Goal: Task Accomplishment & Management: Manage account settings

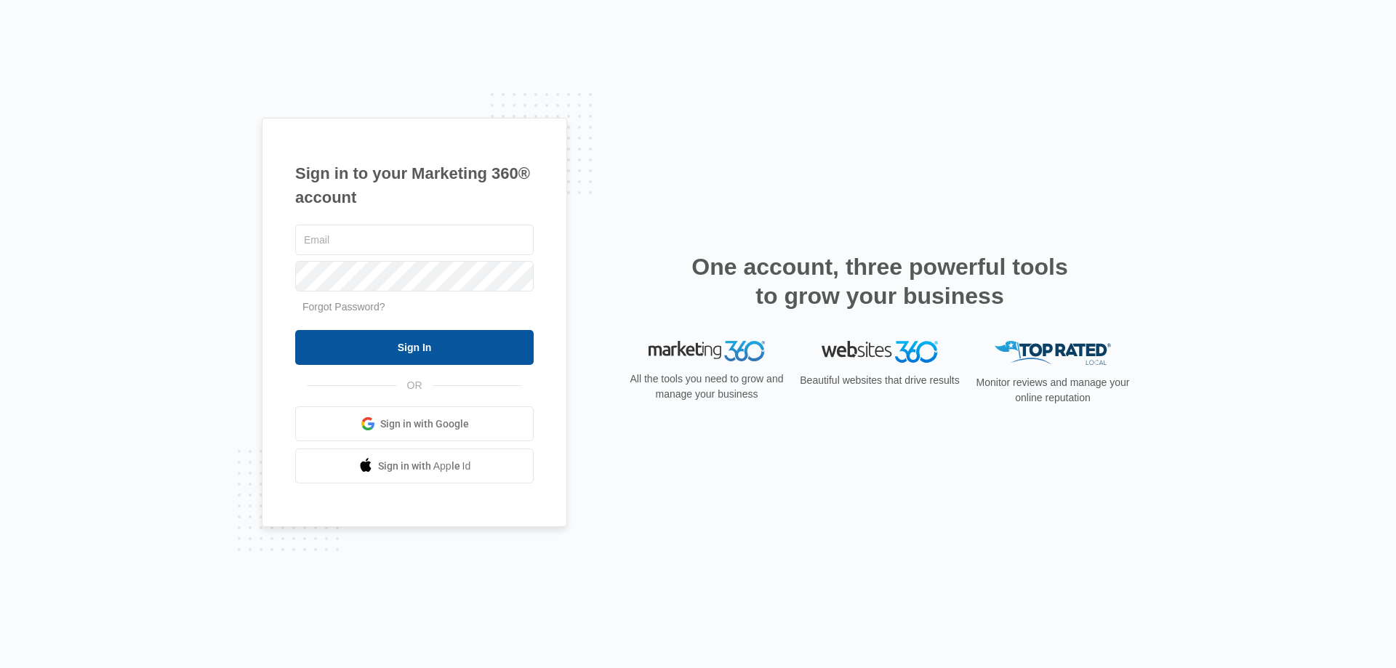
type input "[EMAIL_ADDRESS][DOMAIN_NAME]"
click at [385, 347] on input "Sign In" at bounding box center [414, 347] width 239 height 35
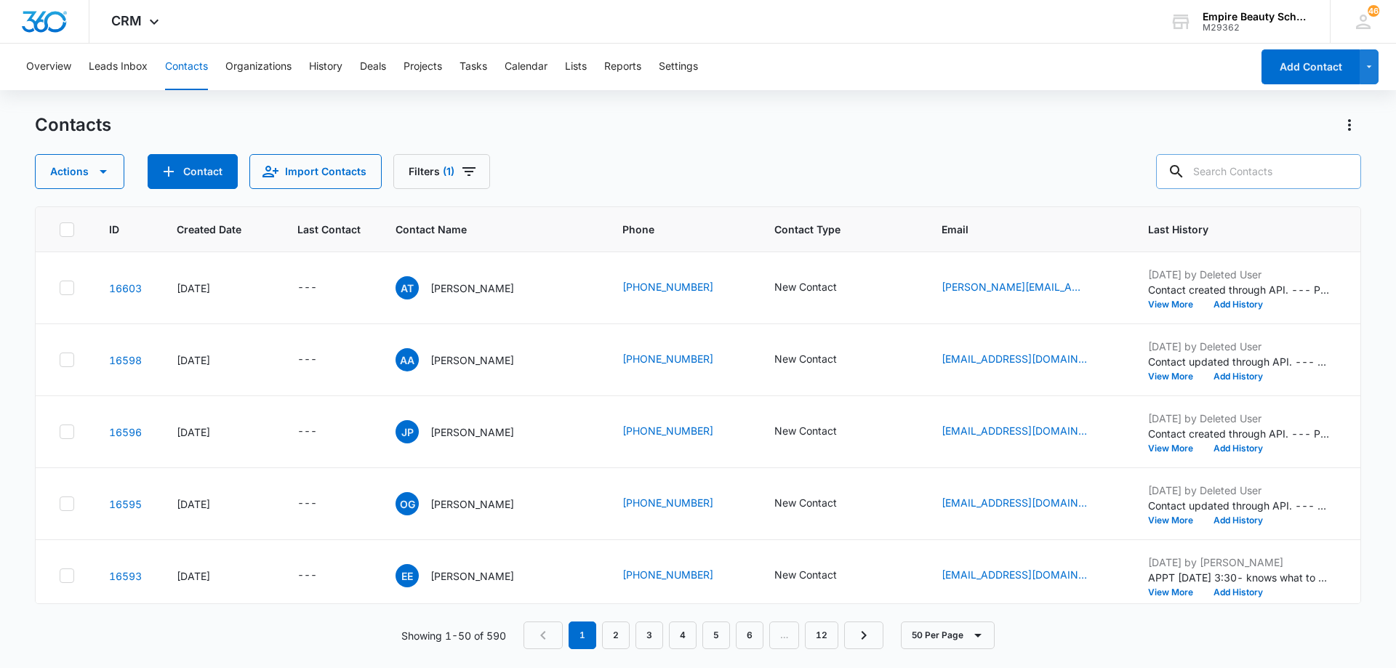
click at [1259, 172] on input "text" at bounding box center [1258, 171] width 205 height 35
type input "[PERSON_NAME]"
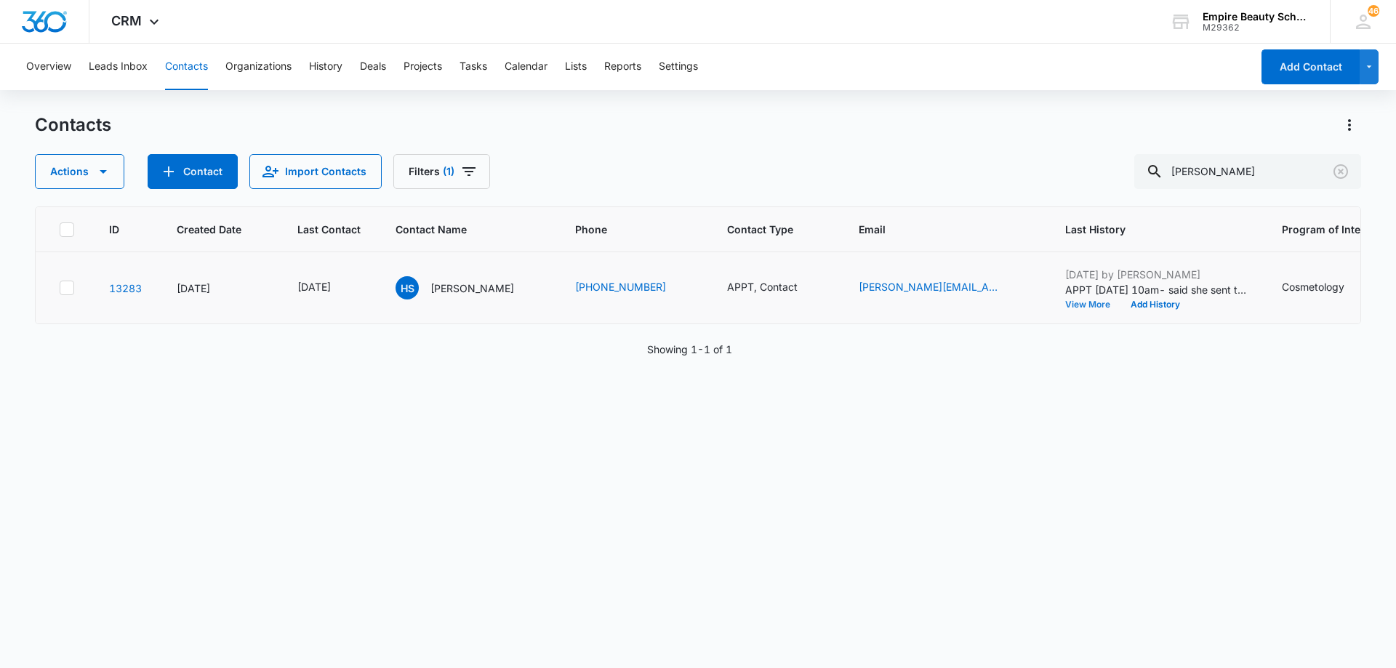
click at [1065, 305] on button "View More" at bounding box center [1092, 304] width 55 height 9
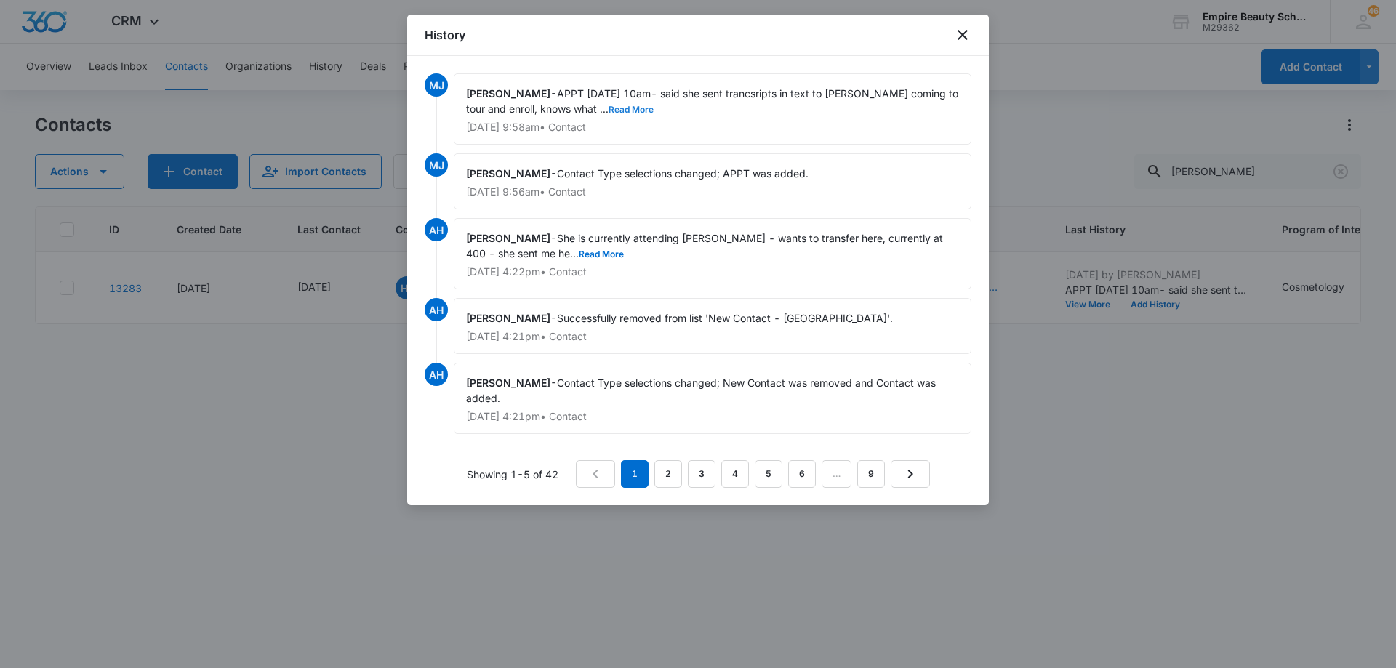
click at [609, 113] on button "Read More" at bounding box center [631, 109] width 45 height 9
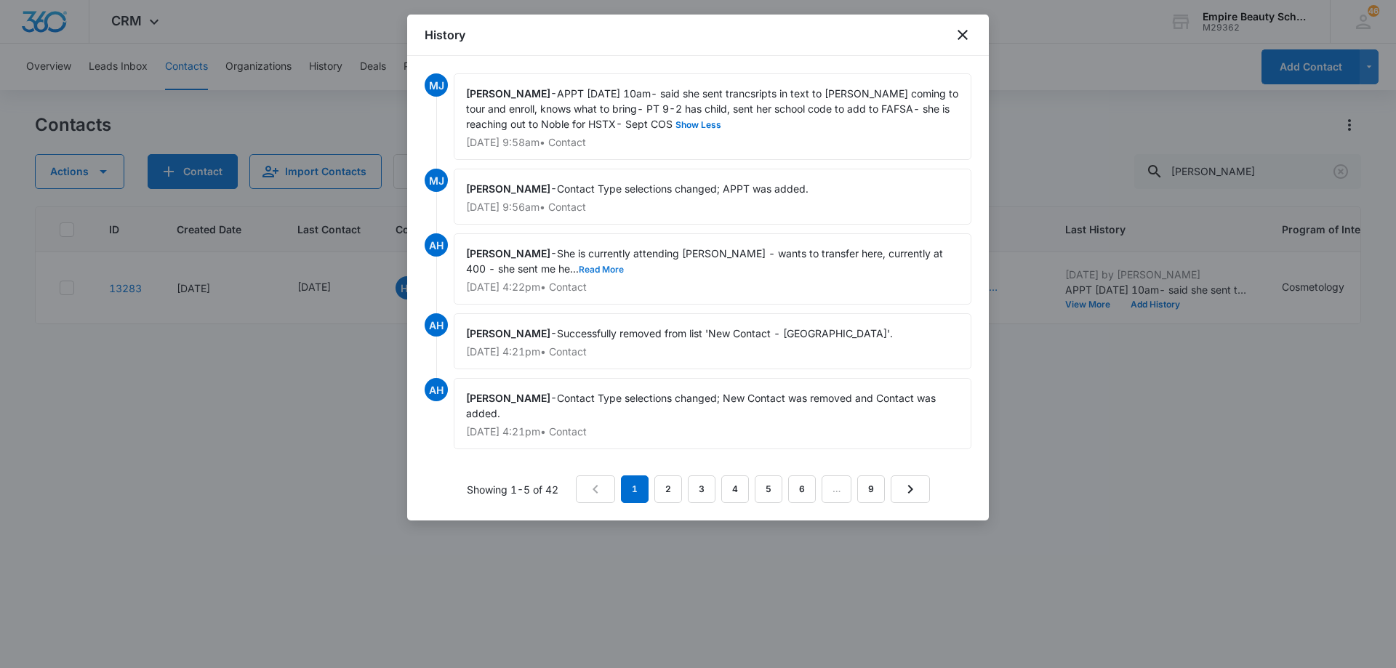
click at [579, 268] on button "Read More" at bounding box center [601, 269] width 45 height 9
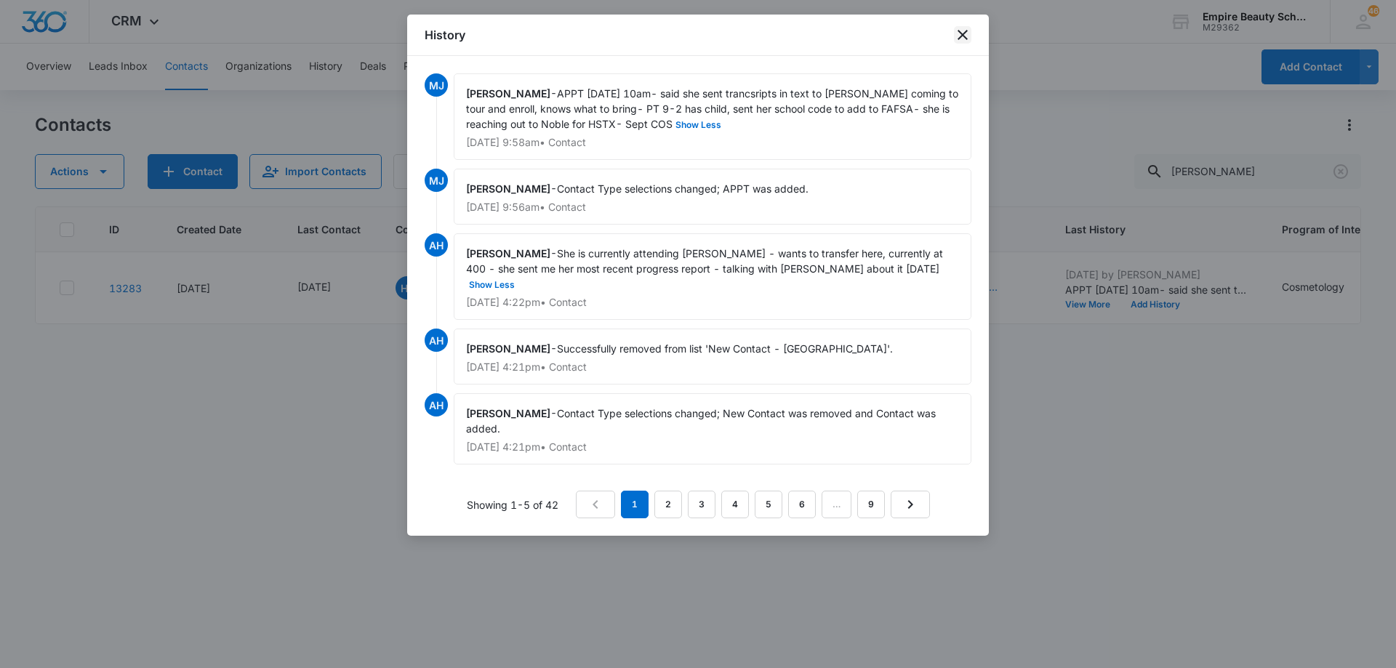
click at [957, 41] on icon "close" at bounding box center [962, 34] width 17 height 17
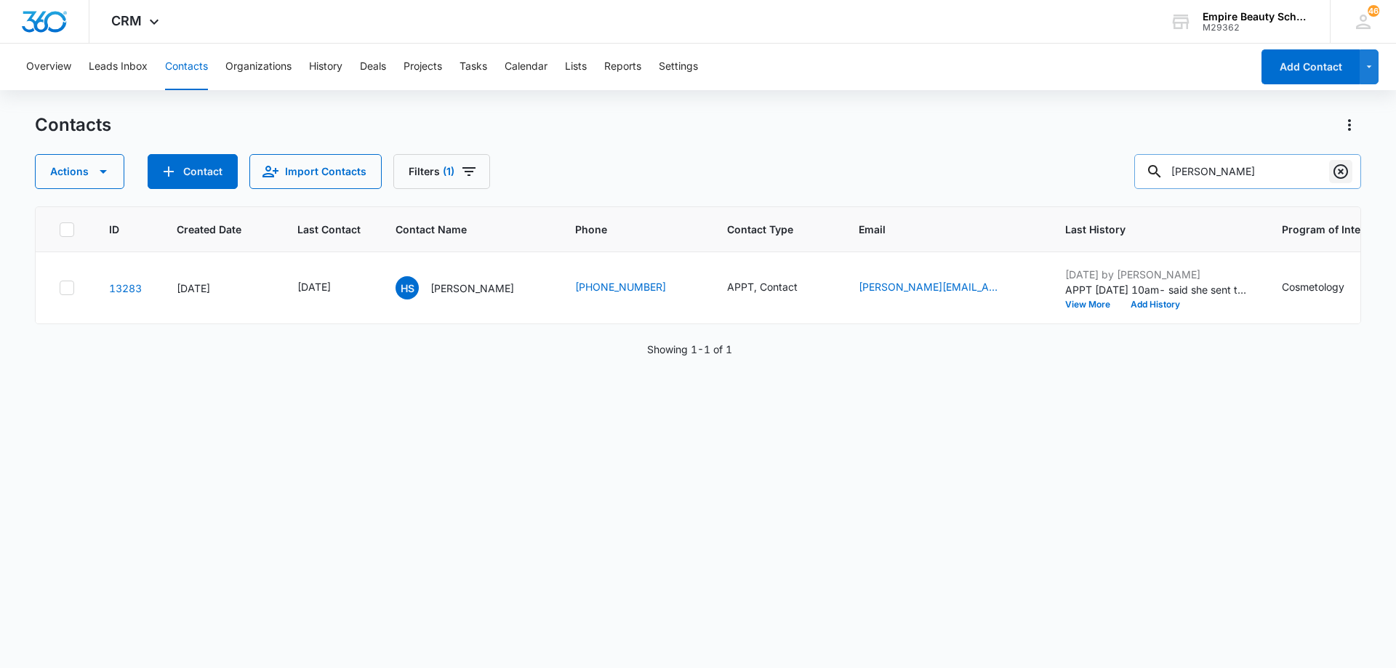
click at [1338, 167] on icon "Clear" at bounding box center [1340, 171] width 17 height 17
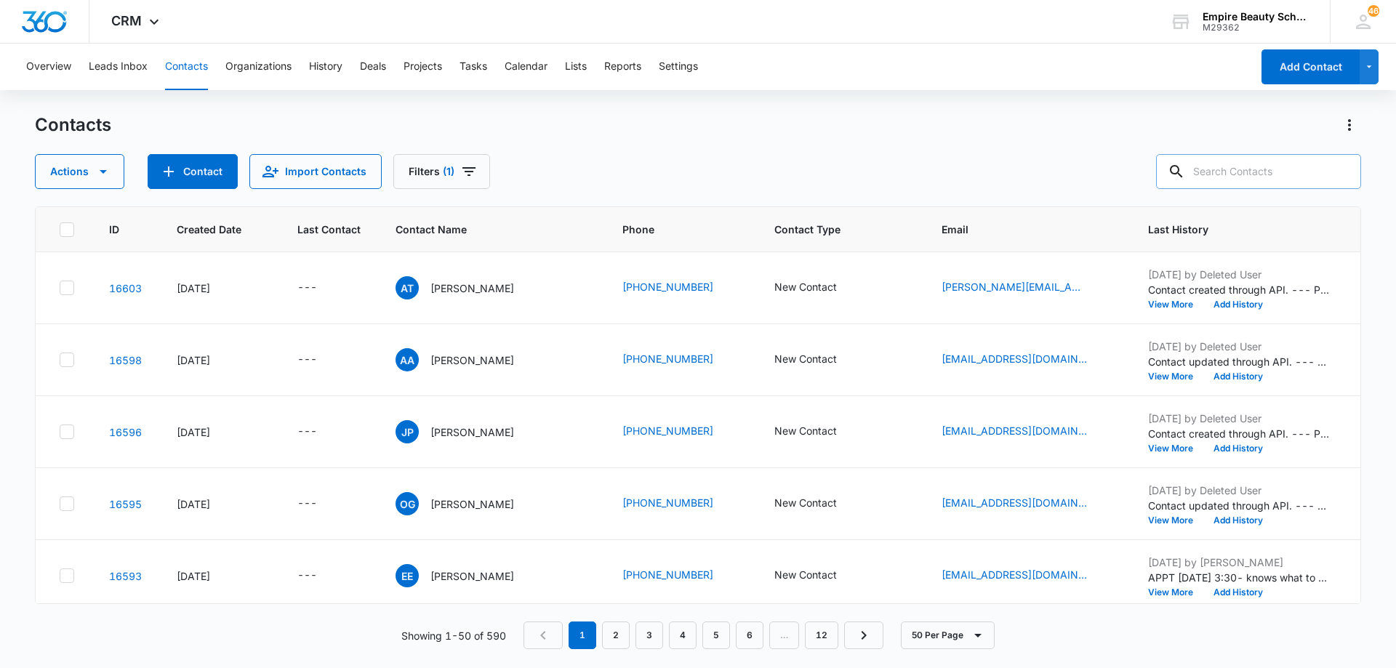
click at [1233, 173] on input "text" at bounding box center [1258, 171] width 205 height 35
type input "[PERSON_NAME]"
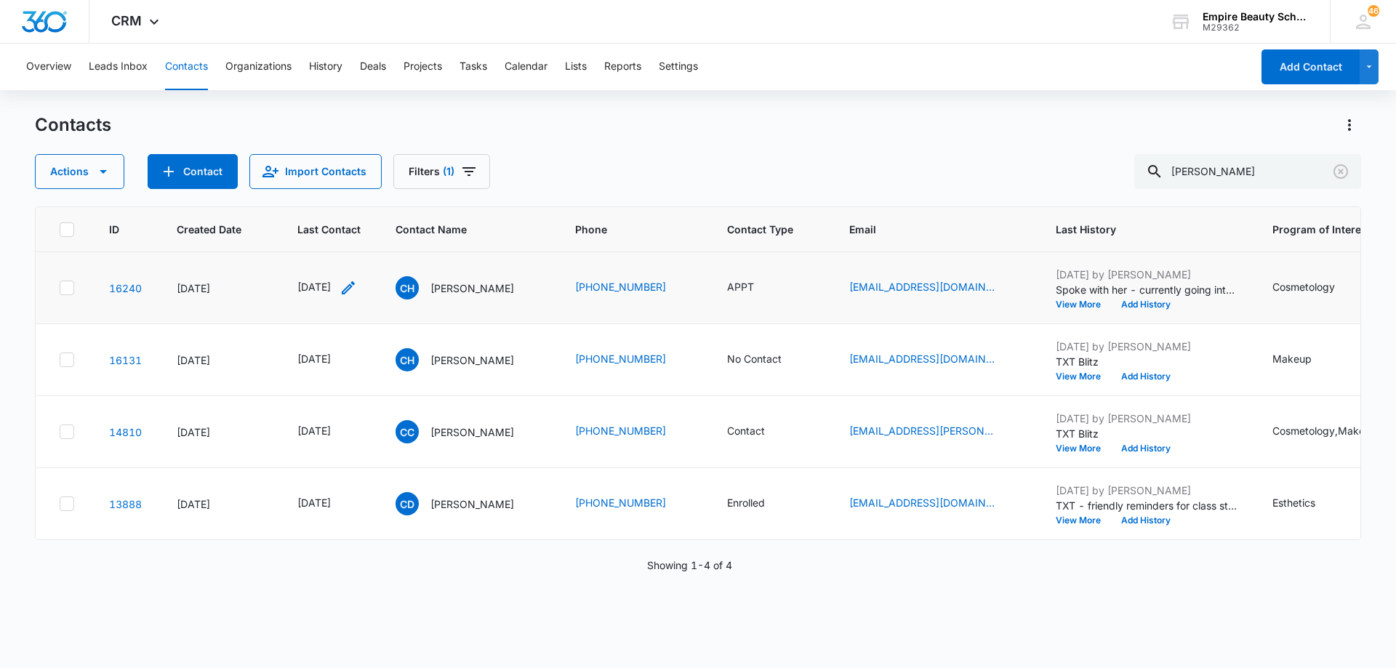
click at [357, 292] on icon "Last Contact - 1749686400 - Select to Edit Field" at bounding box center [348, 287] width 17 height 17
click at [355, 196] on input "[DATE]" at bounding box center [341, 195] width 107 height 16
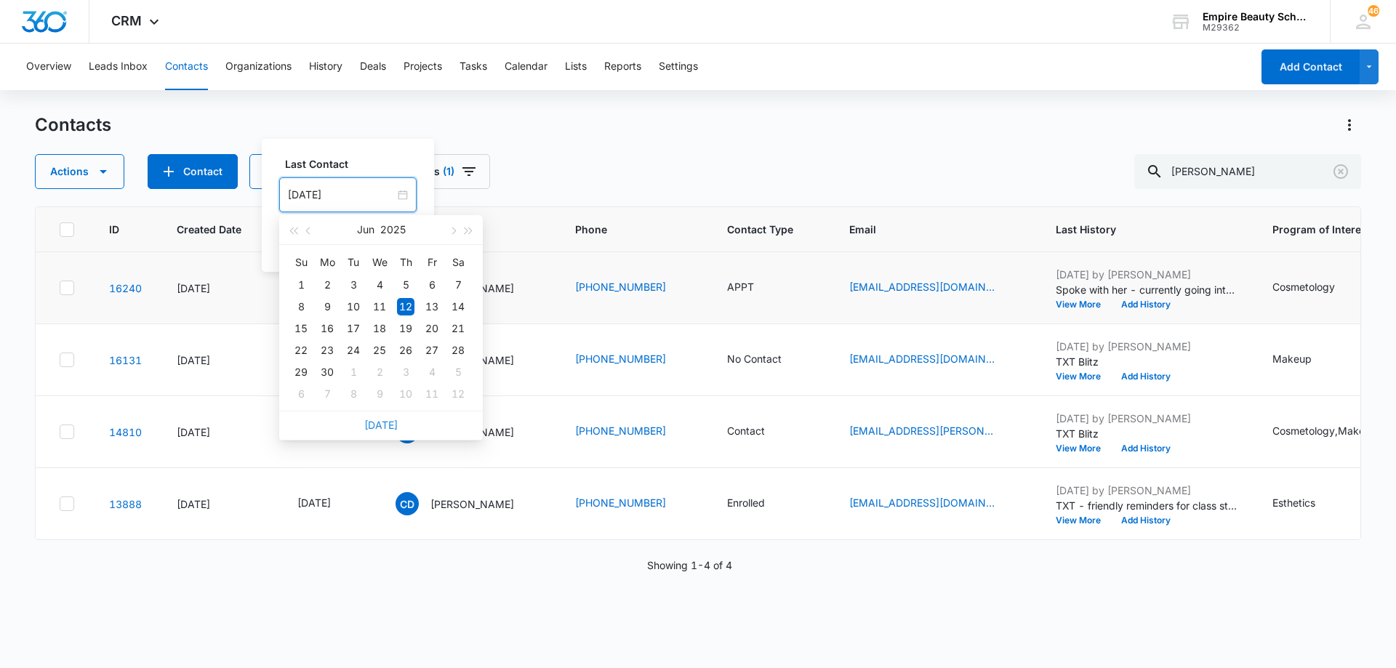
click at [385, 428] on link "[DATE]" at bounding box center [380, 425] width 33 height 12
type input "[DATE]"
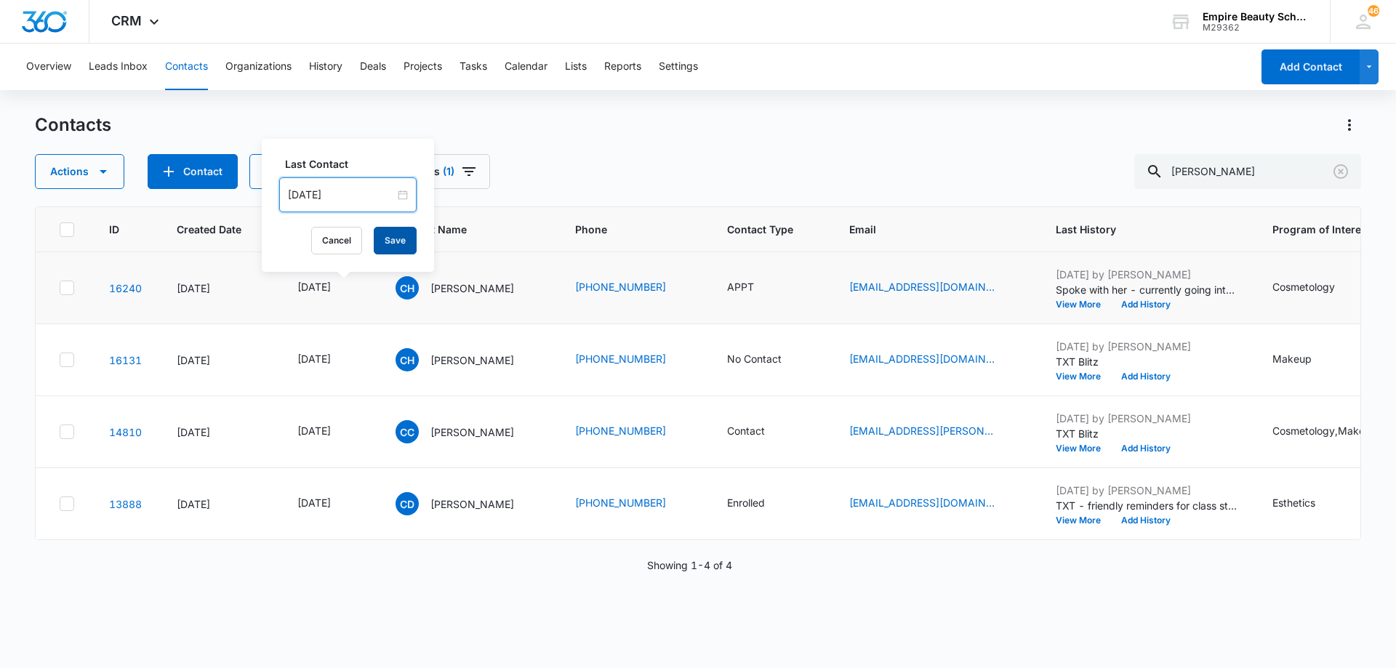
click at [379, 247] on button "Save" at bounding box center [395, 241] width 43 height 28
click at [1111, 302] on button "View More" at bounding box center [1083, 304] width 55 height 9
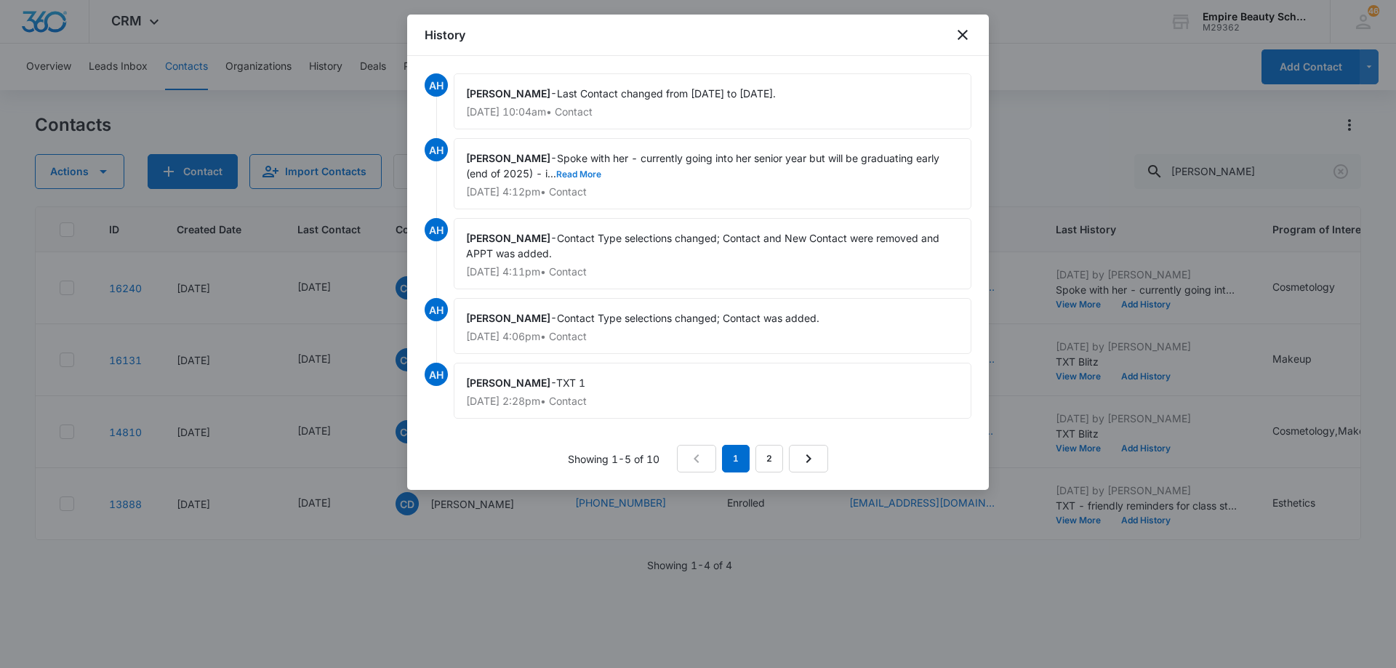
click at [556, 174] on button "Read More" at bounding box center [578, 174] width 45 height 9
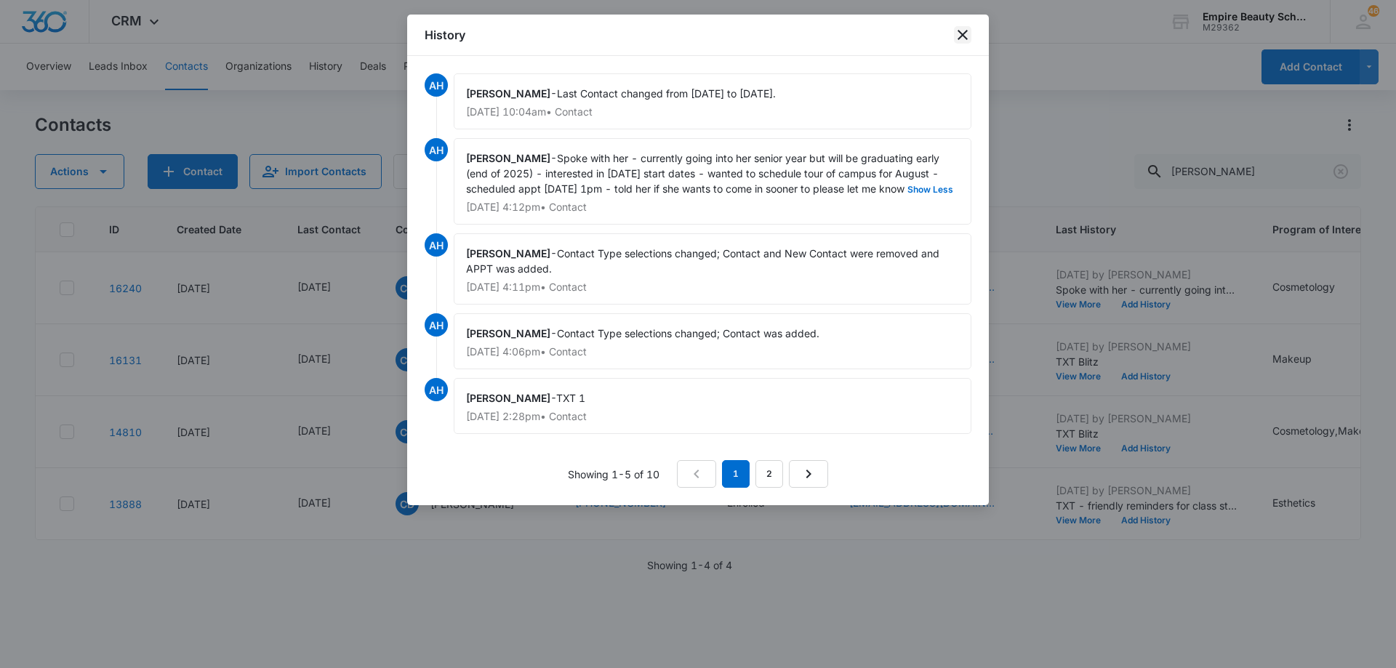
click at [957, 37] on icon "close" at bounding box center [962, 34] width 17 height 17
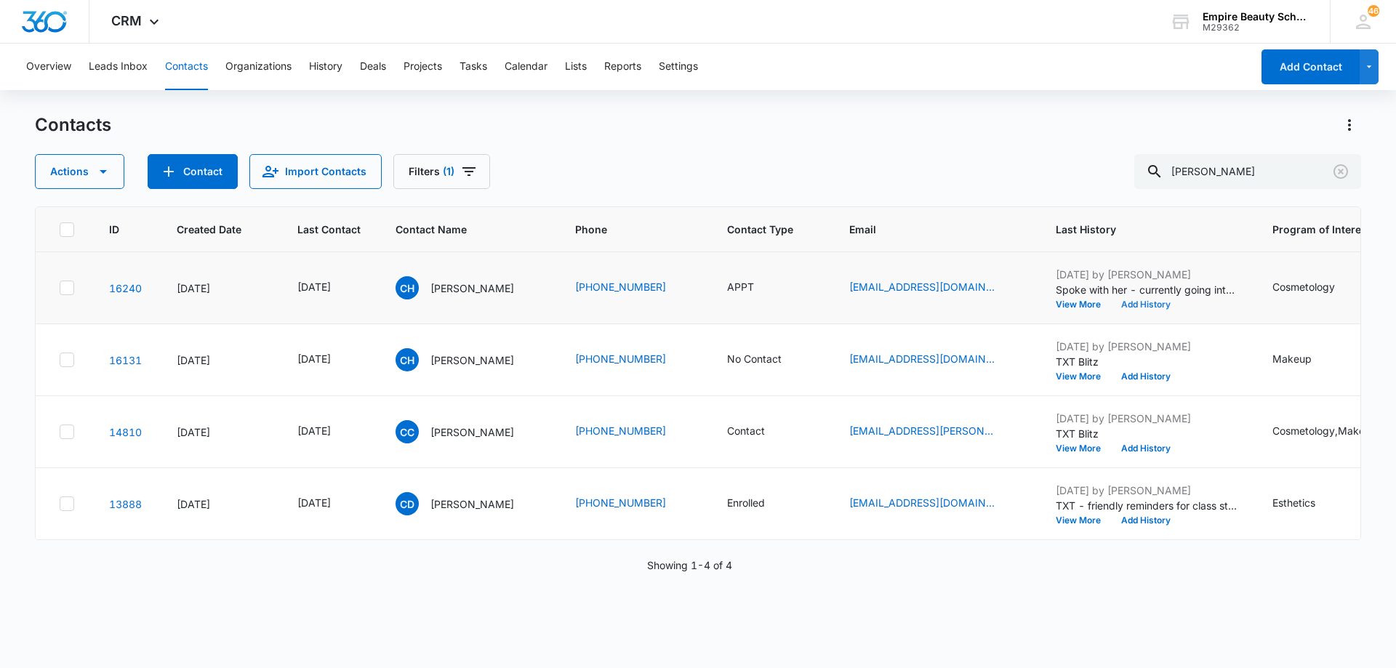
click at [1181, 305] on button "Add History" at bounding box center [1146, 304] width 70 height 9
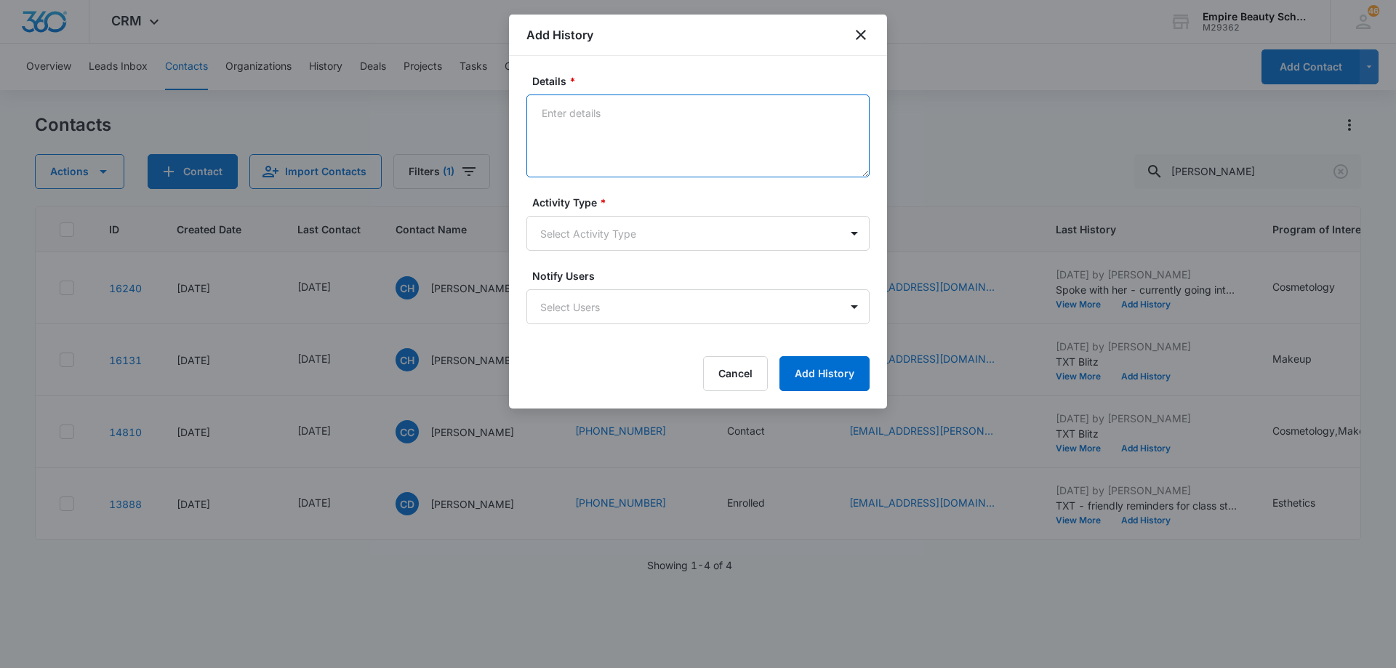
click at [702, 122] on textarea "Details *" at bounding box center [697, 136] width 343 height 83
type textarea "O"
type textarea "Confirmed appt for [DATE]"
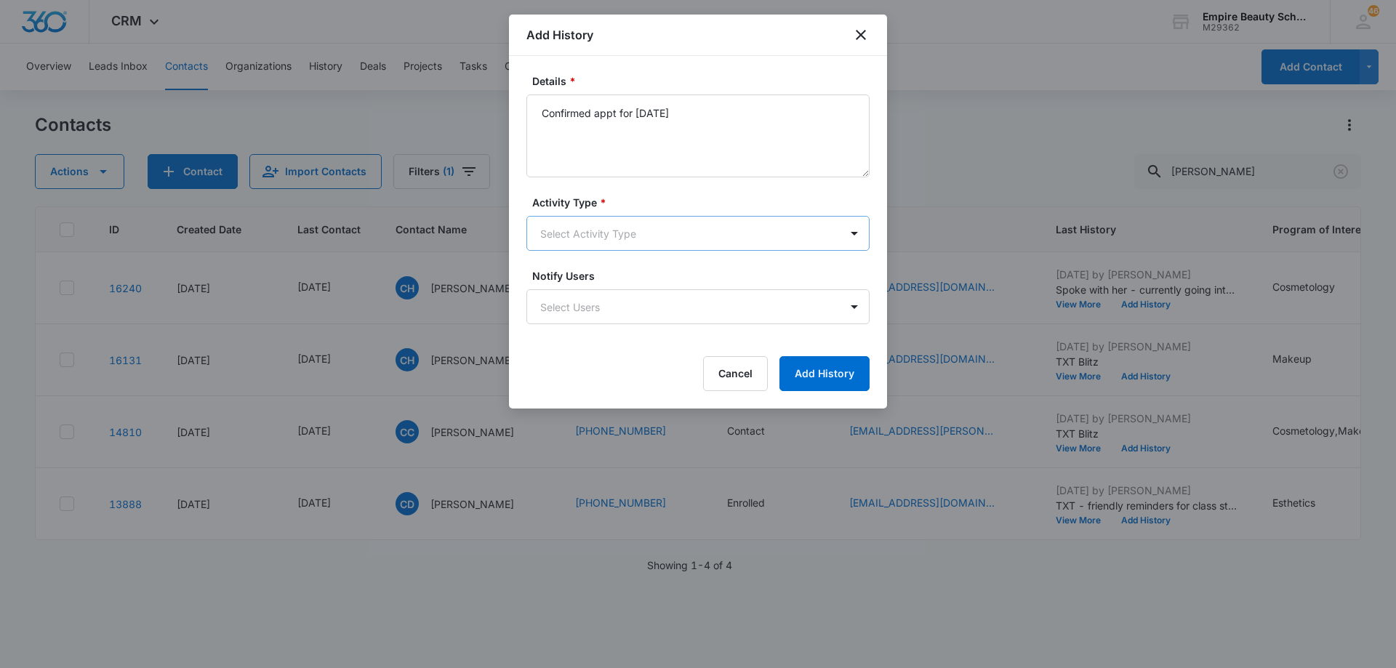
click at [642, 240] on body "CRM Apps Forms CRM Email Shop Payments POS Files Brand Settings Empire Beauty S…" at bounding box center [698, 334] width 1396 height 668
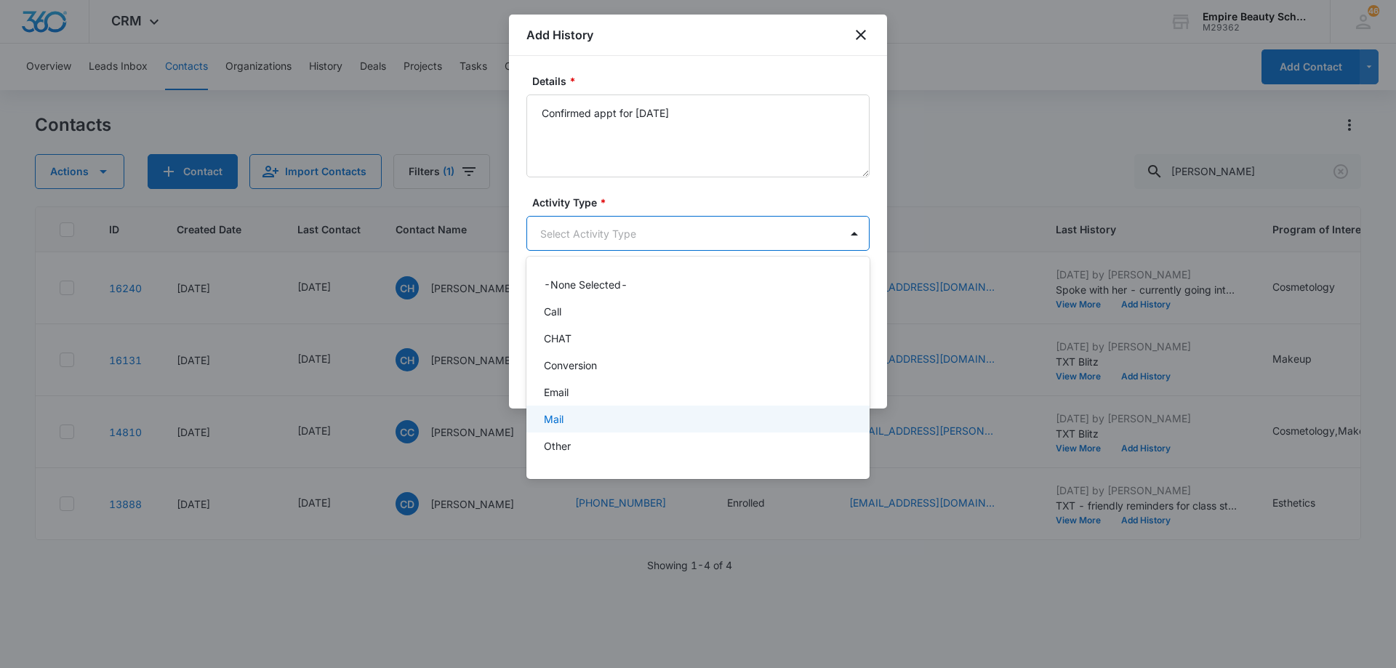
scroll to position [76, 0]
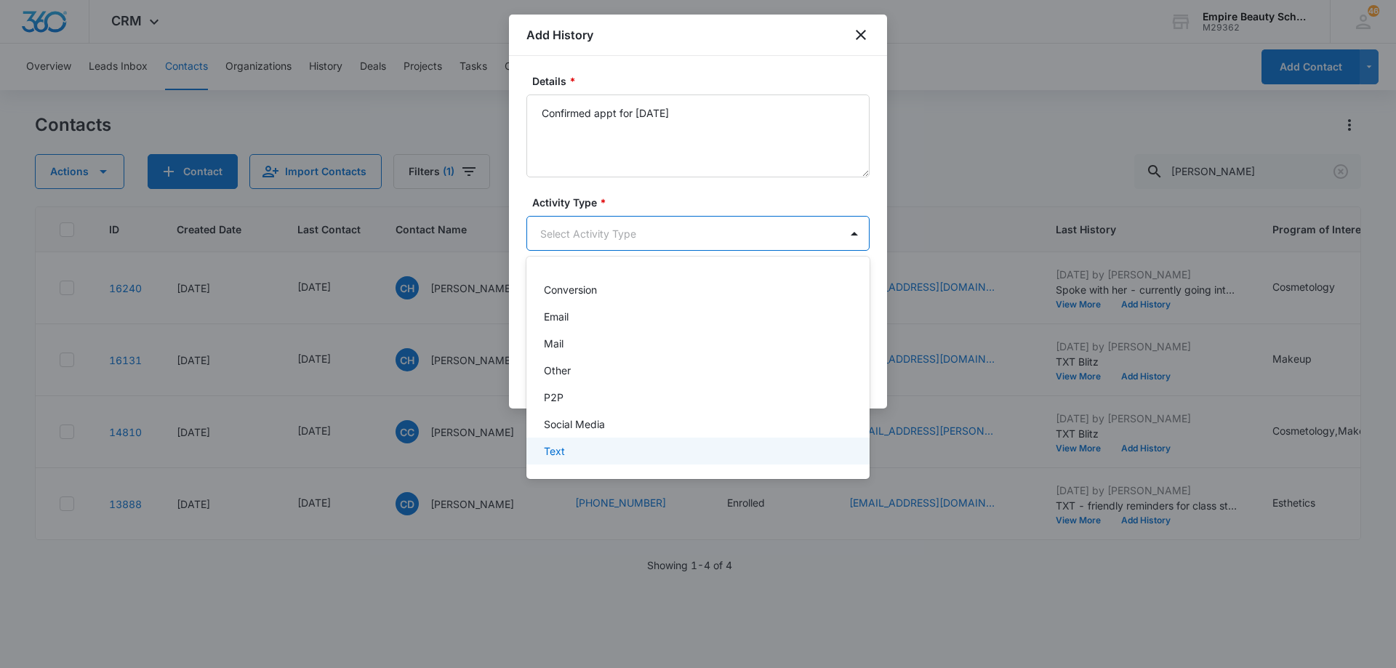
click at [669, 454] on div "Text" at bounding box center [696, 451] width 305 height 15
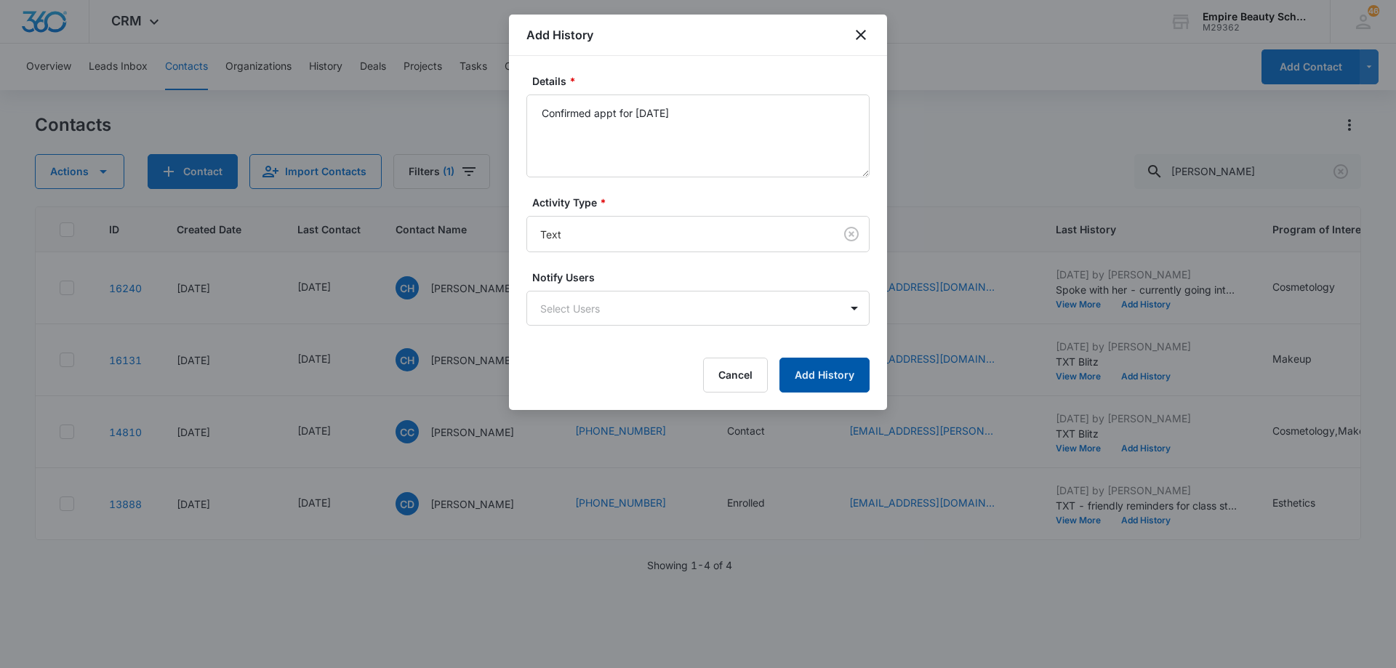
click at [831, 374] on button "Add History" at bounding box center [825, 375] width 90 height 35
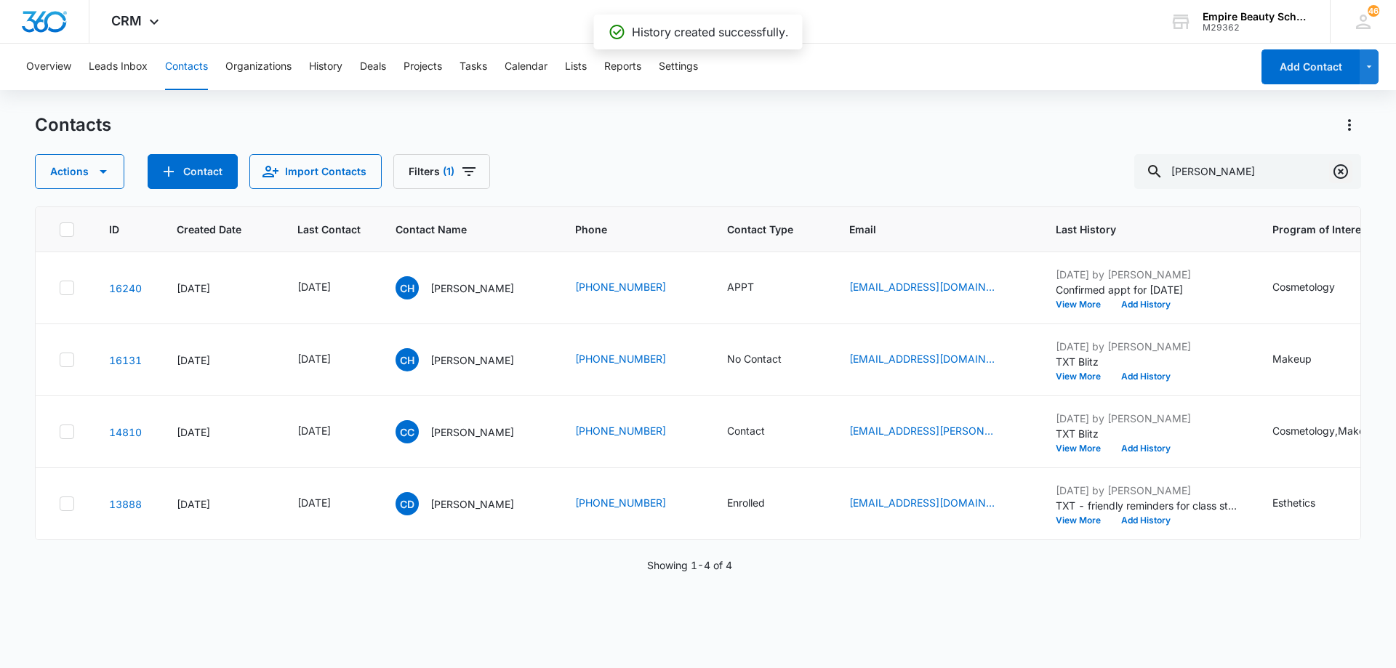
click at [1338, 174] on icon "Clear" at bounding box center [1340, 171] width 17 height 17
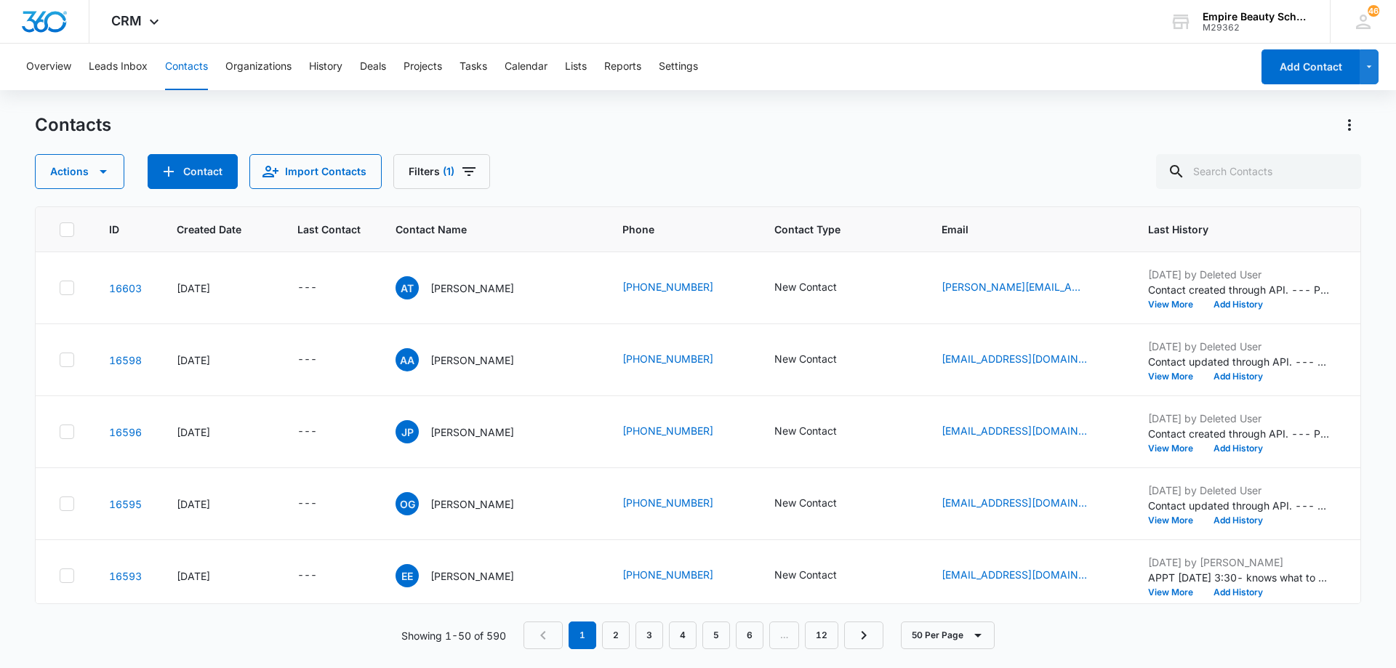
click at [605, 158] on div "Actions Contact Import Contacts Filters (1)" at bounding box center [698, 171] width 1326 height 35
